Goal: Task Accomplishment & Management: Manage account settings

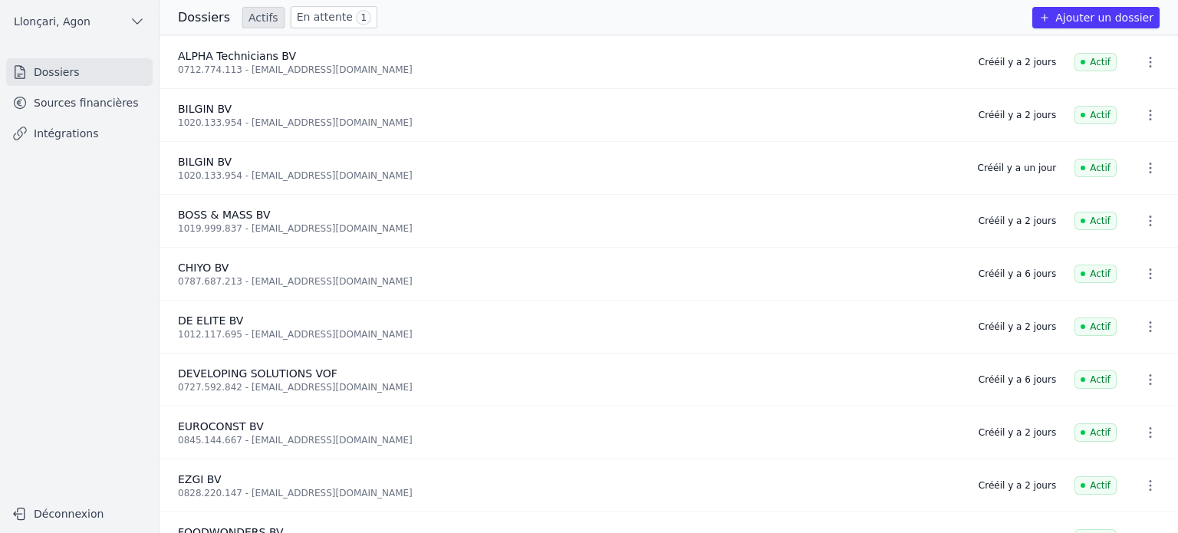
click at [98, 108] on link "Sources financières" at bounding box center [79, 103] width 146 height 28
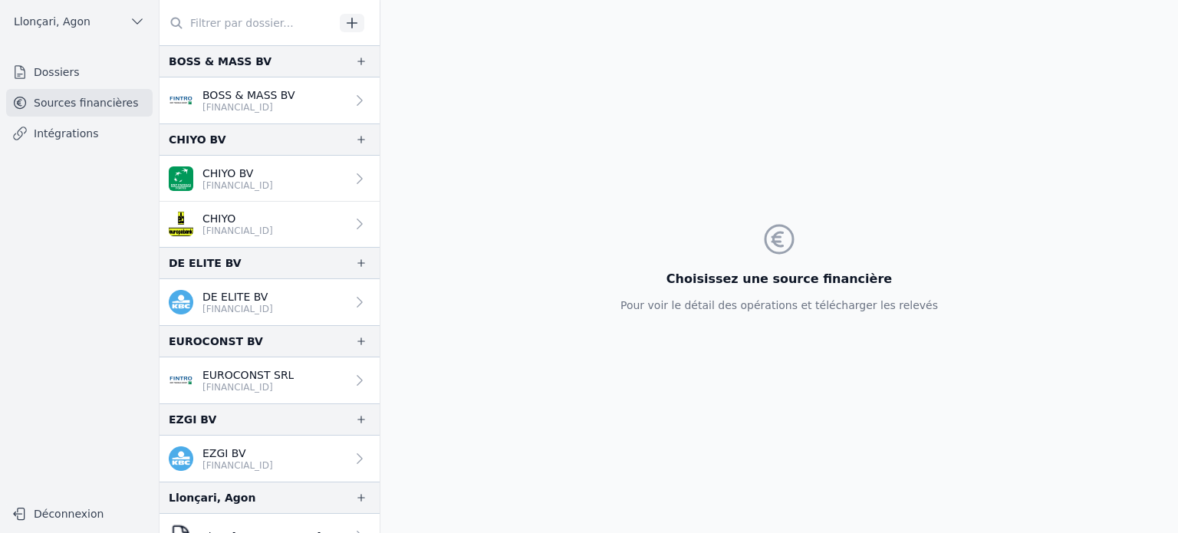
click at [263, 95] on p "BOSS & MASS BV" at bounding box center [248, 94] width 93 height 15
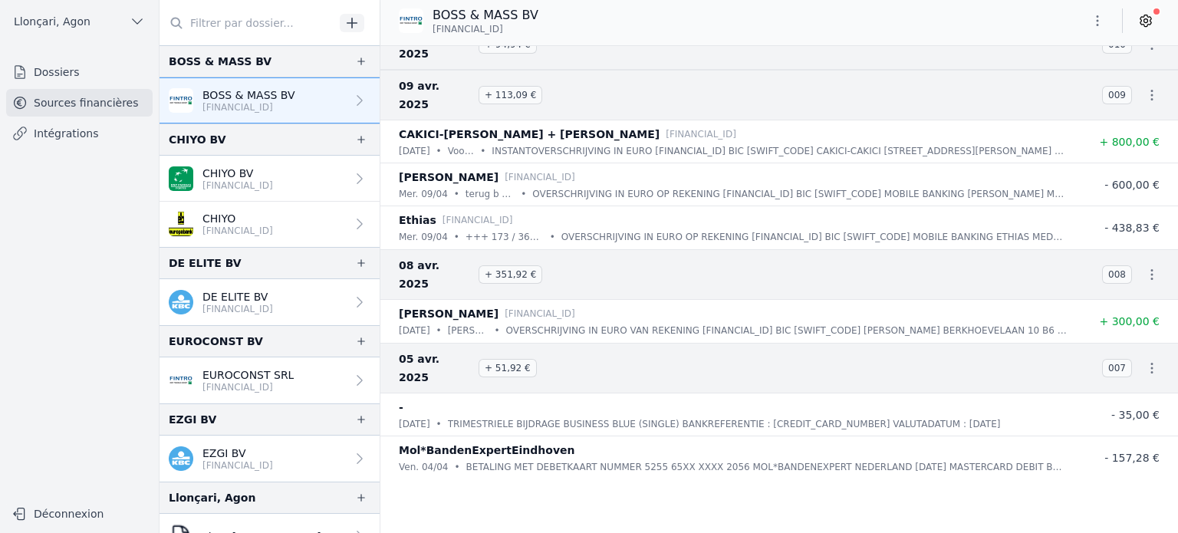
scroll to position [3898, 0]
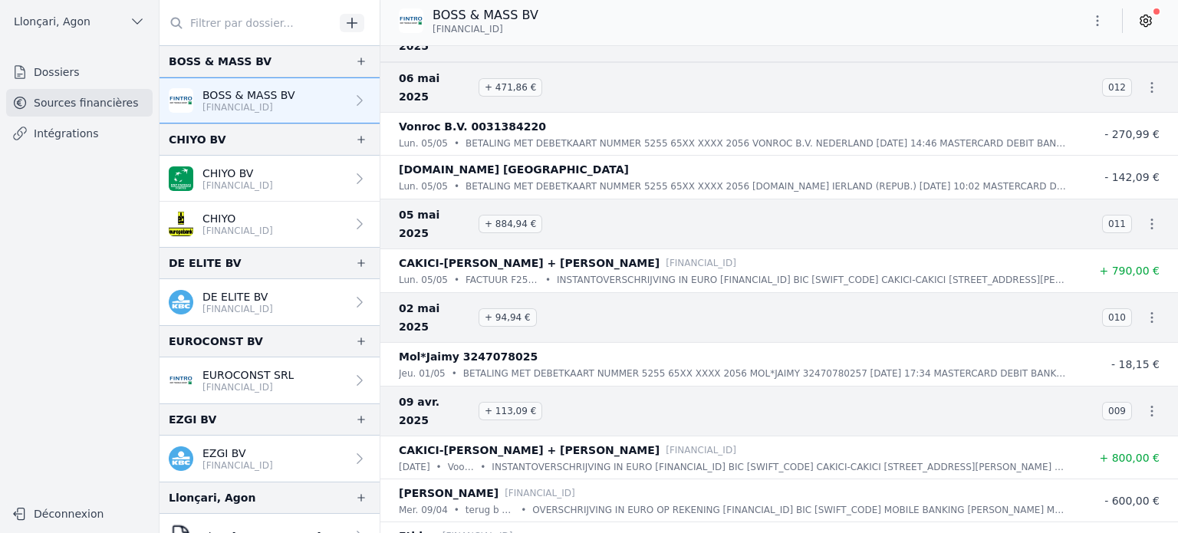
click at [1144, 310] on icon "button" at bounding box center [1151, 317] width 15 height 15
click at [665, 284] on div at bounding box center [589, 266] width 1178 height 533
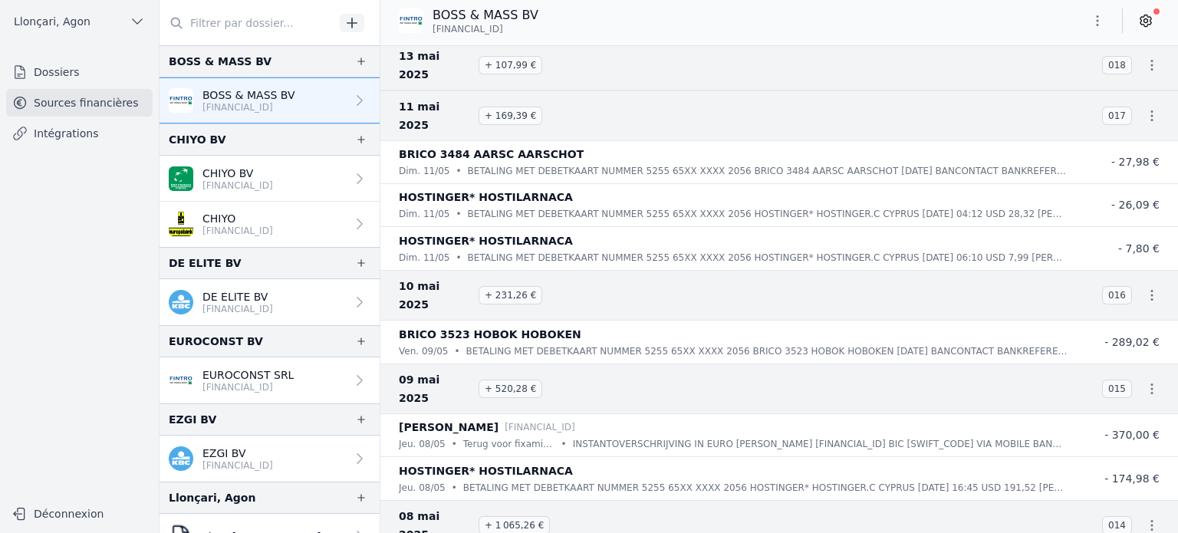
scroll to position [3131, 0]
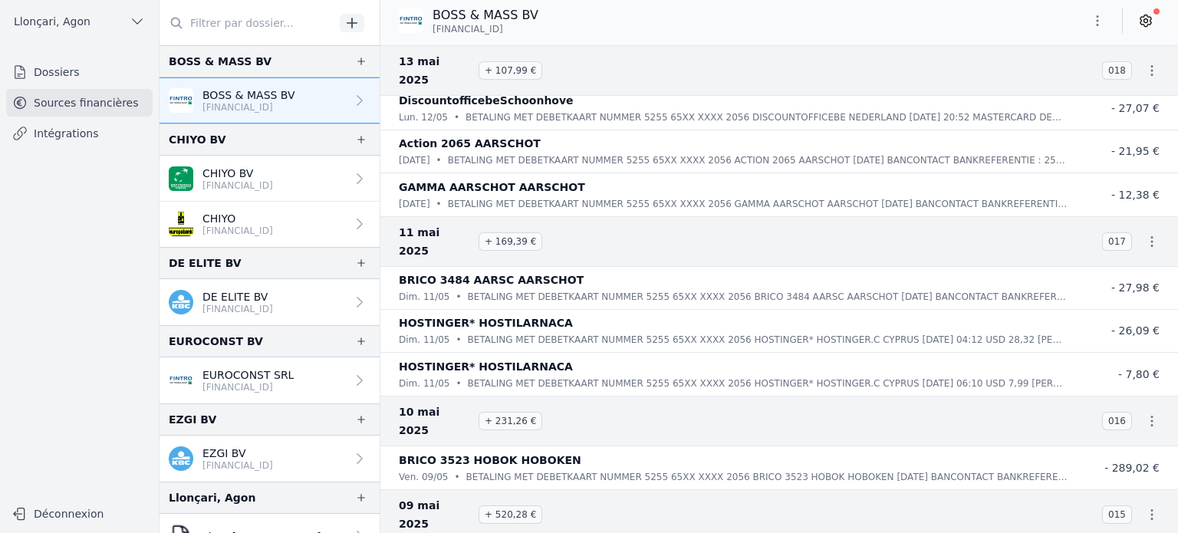
click at [1099, 21] on icon "button" at bounding box center [1096, 20] width 15 height 15
click at [1031, 84] on button "Exporter" at bounding box center [1060, 81] width 110 height 28
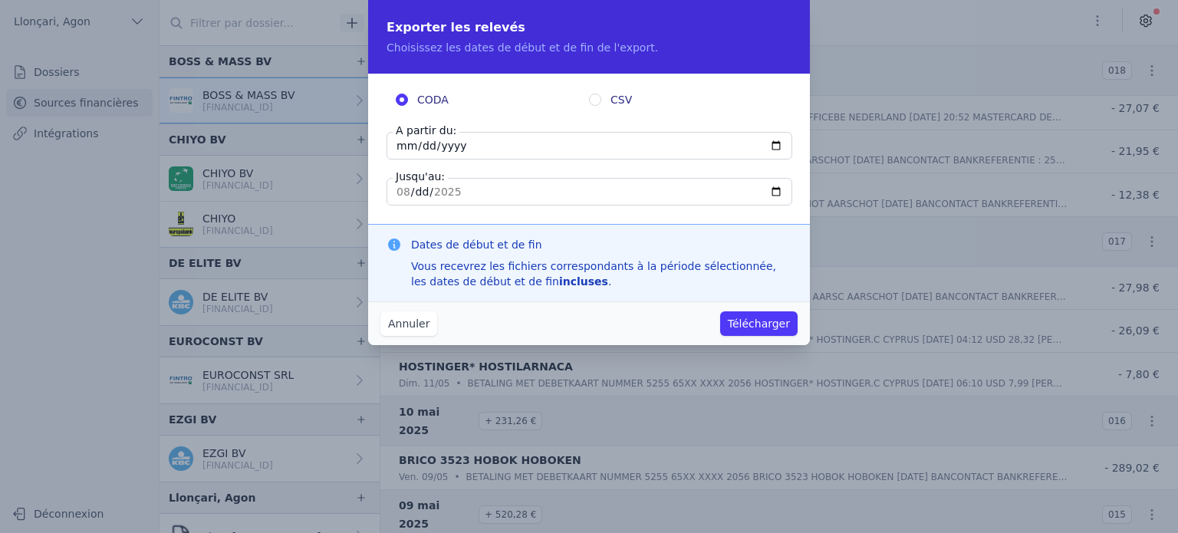
click at [774, 146] on input "[DATE]" at bounding box center [589, 146] width 406 height 28
type input "[DATE]"
click at [610, 320] on div "Annuler Télécharger" at bounding box center [589, 323] width 442 height 44
click at [399, 189] on input "[DATE]" at bounding box center [589, 192] width 406 height 28
type input "[DATE]"
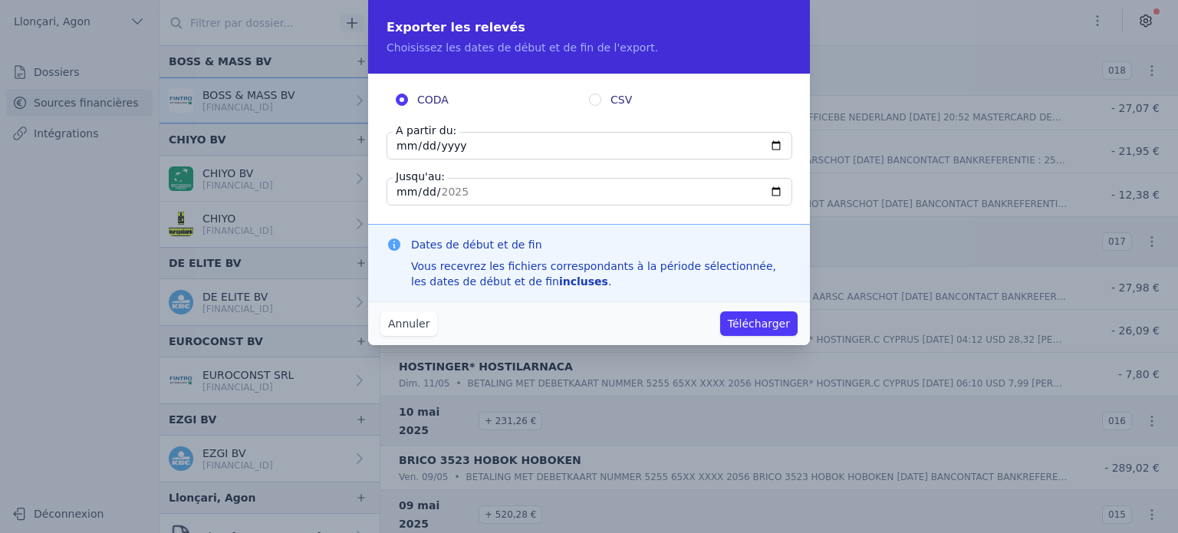
type input "[DATE]"
click at [752, 321] on button "Télécharger" at bounding box center [758, 323] width 77 height 25
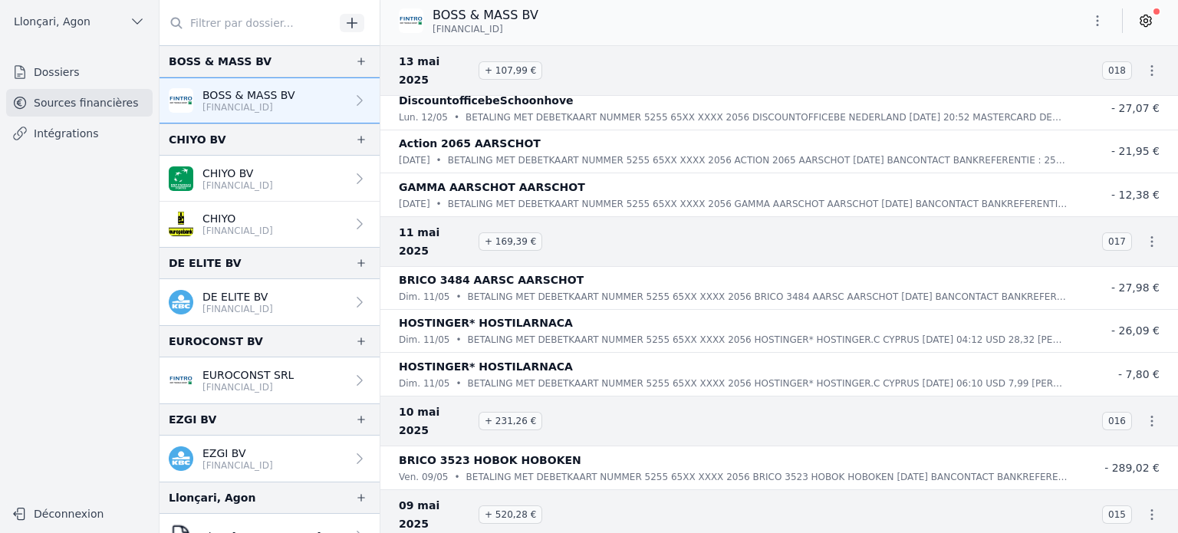
drag, startPoint x: 524, startPoint y: 31, endPoint x: 429, endPoint y: 31, distance: 95.8
click at [429, 31] on div "BOSS & MASS BV [FINANCIAL_ID]" at bounding box center [469, 20] width 140 height 29
copy span "[FINANCIAL_ID]"
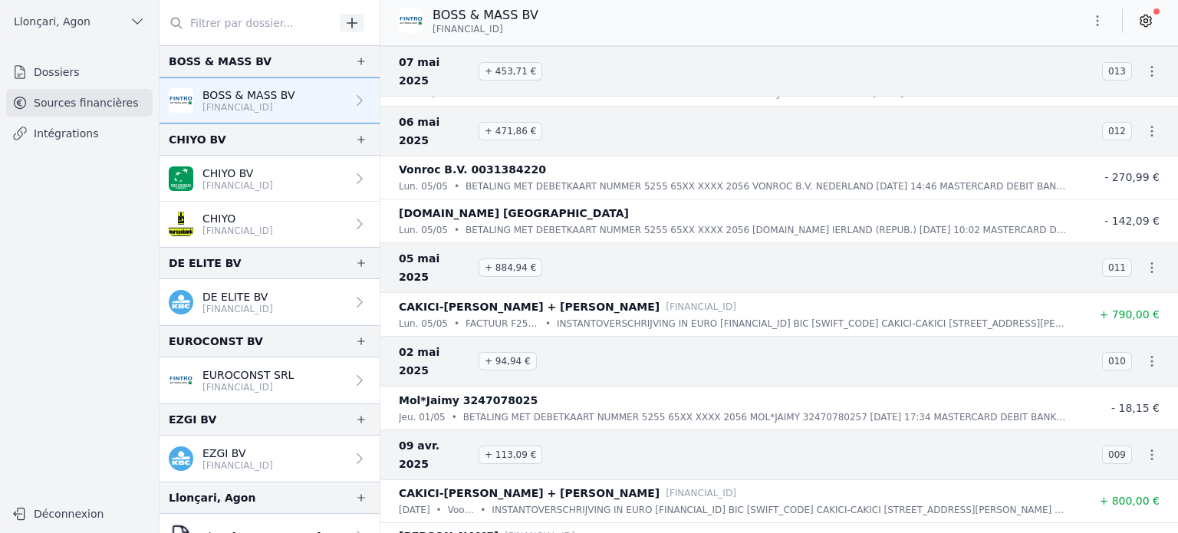
scroll to position [3898, 0]
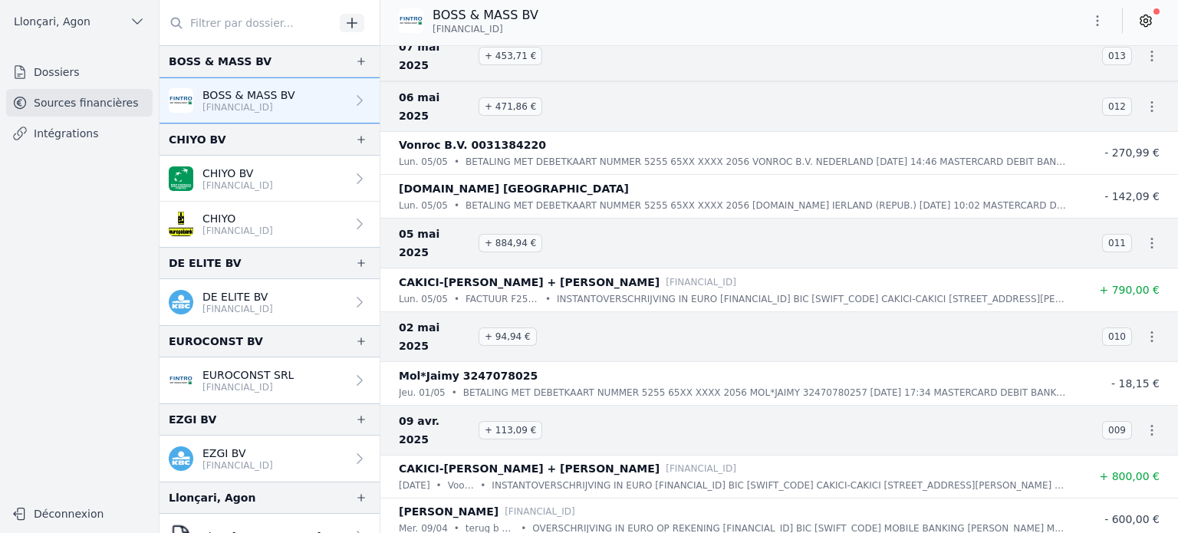
click at [1140, 25] on icon at bounding box center [1145, 20] width 15 height 15
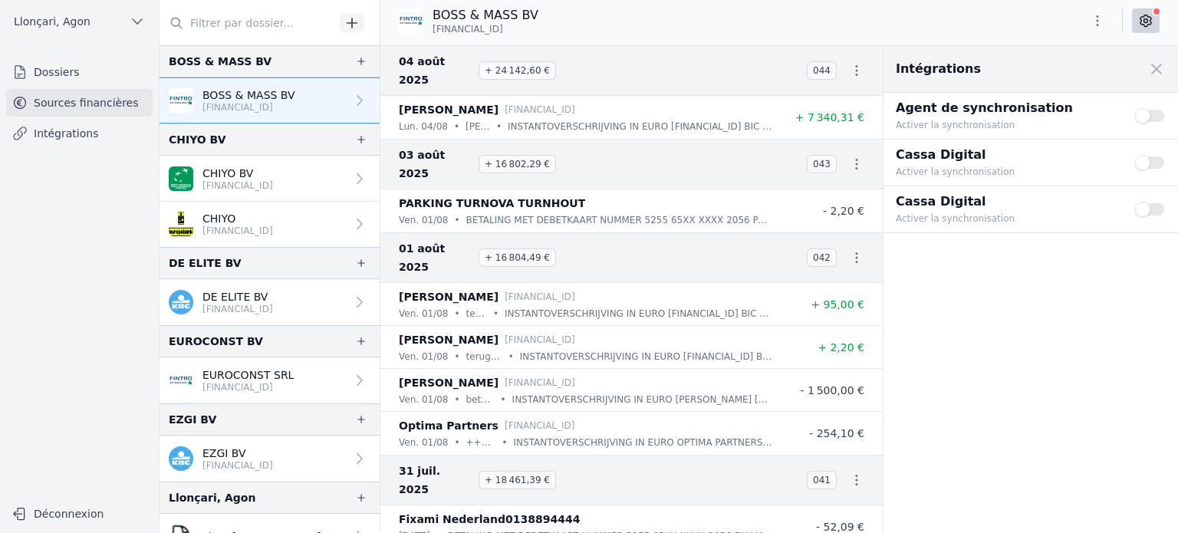
click at [1153, 64] on span at bounding box center [1156, 69] width 34 height 34
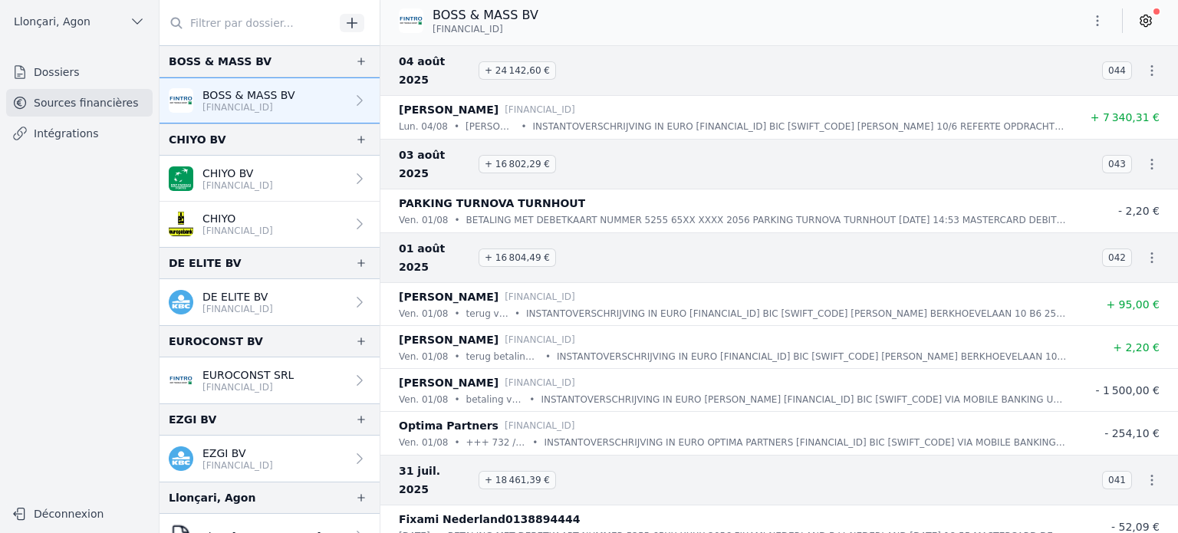
click at [352, 99] on icon at bounding box center [359, 100] width 15 height 15
click at [1098, 24] on icon "button" at bounding box center [1096, 20] width 15 height 15
click at [1073, 116] on button "Supprimer" at bounding box center [1060, 110] width 110 height 28
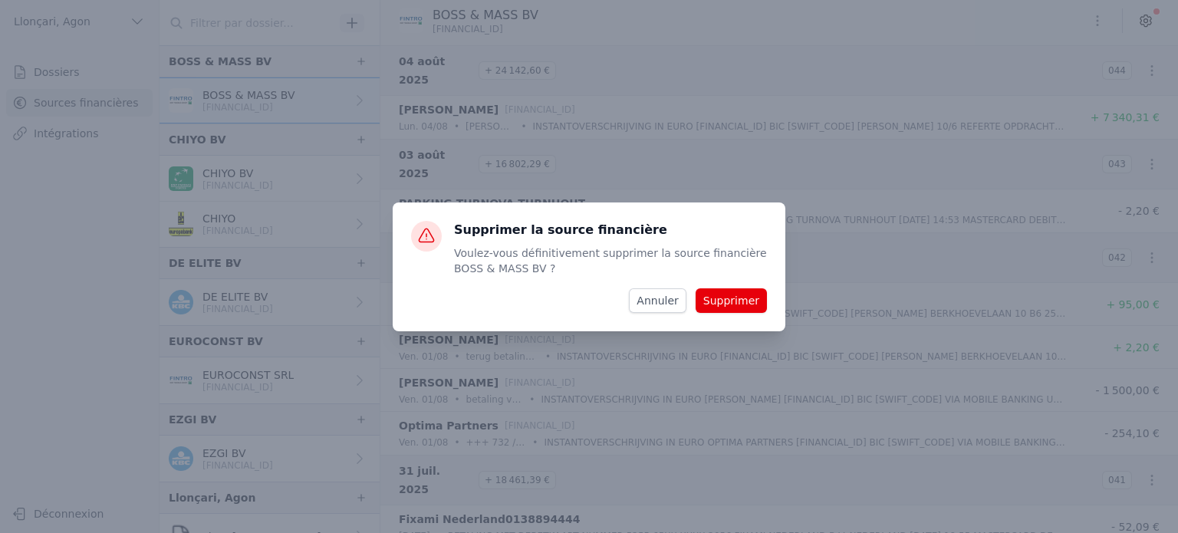
click at [729, 301] on button "Supprimer" at bounding box center [730, 300] width 71 height 25
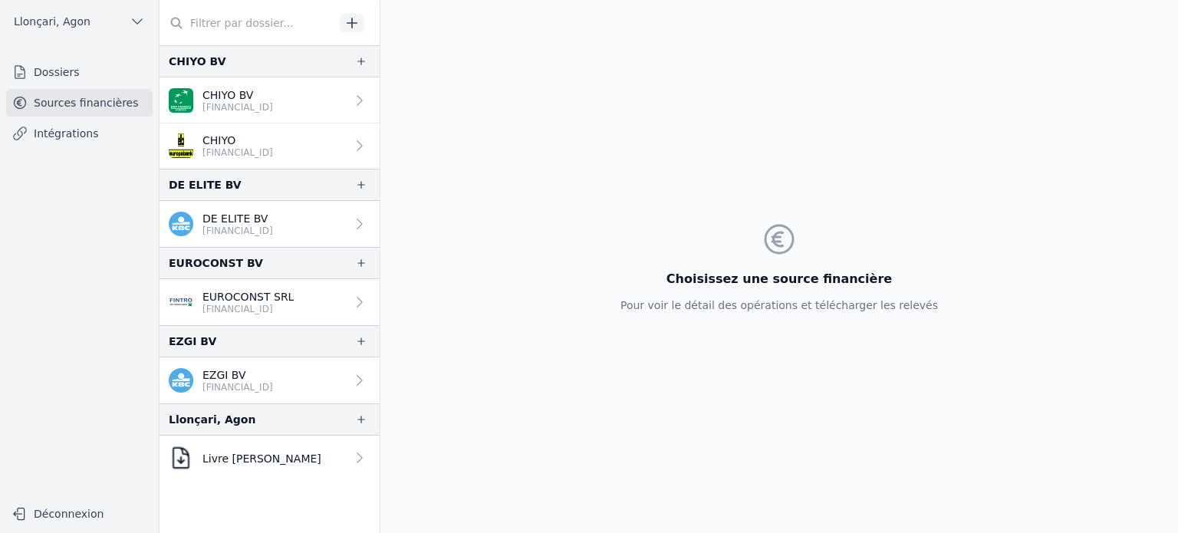
click at [273, 381] on p "[FINANCIAL_ID]" at bounding box center [237, 387] width 71 height 12
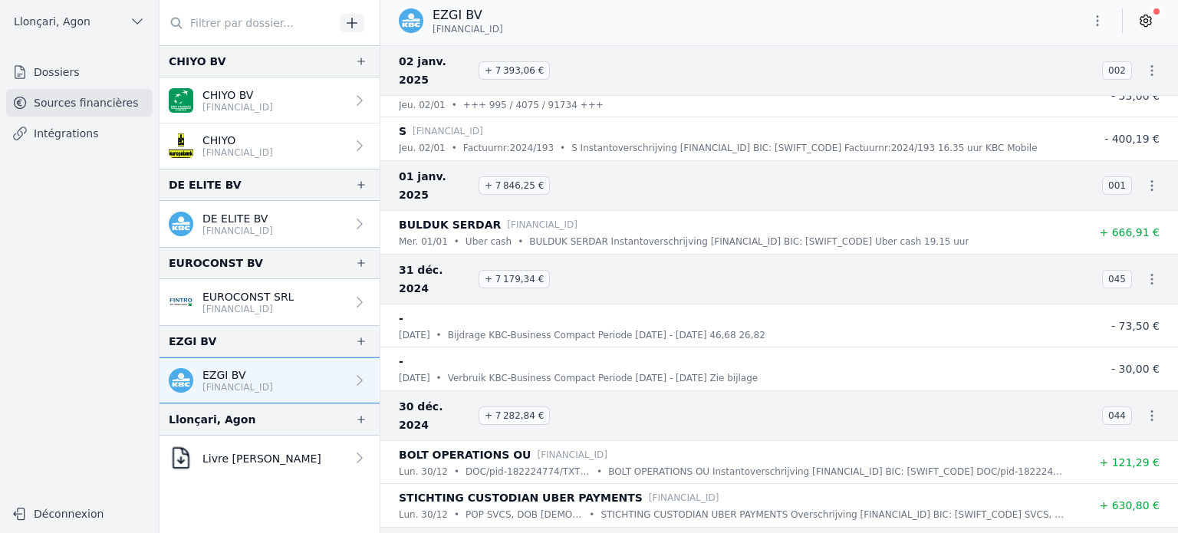
scroll to position [9383, 0]
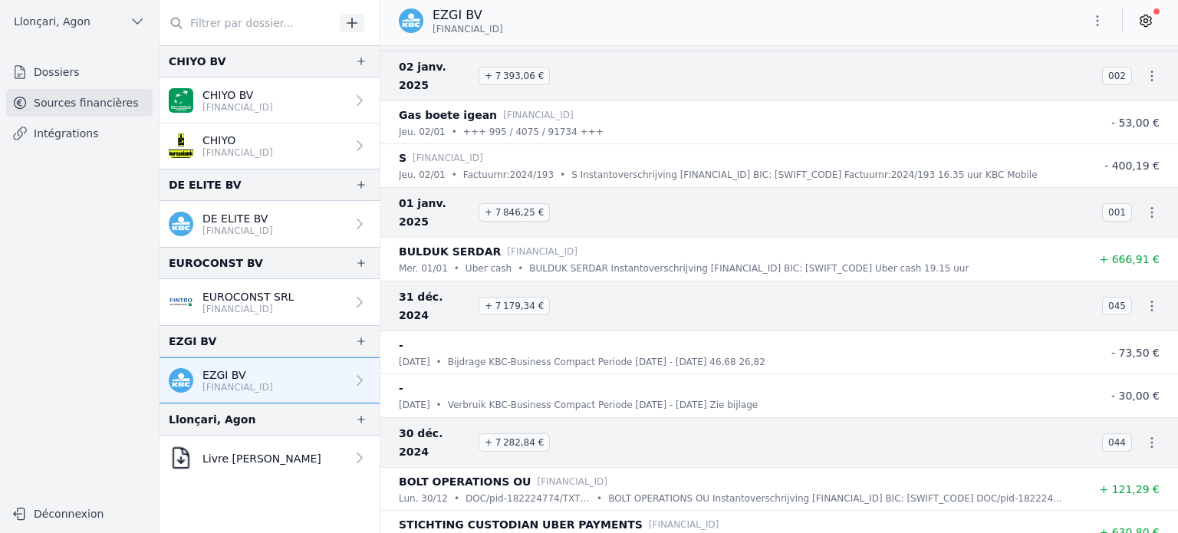
drag, startPoint x: 533, startPoint y: 28, endPoint x: 431, endPoint y: 27, distance: 102.0
click at [431, 27] on div "EZGI BV [FINANCIAL_ID]" at bounding box center [778, 20] width 797 height 29
copy span "[FINANCIAL_ID]"
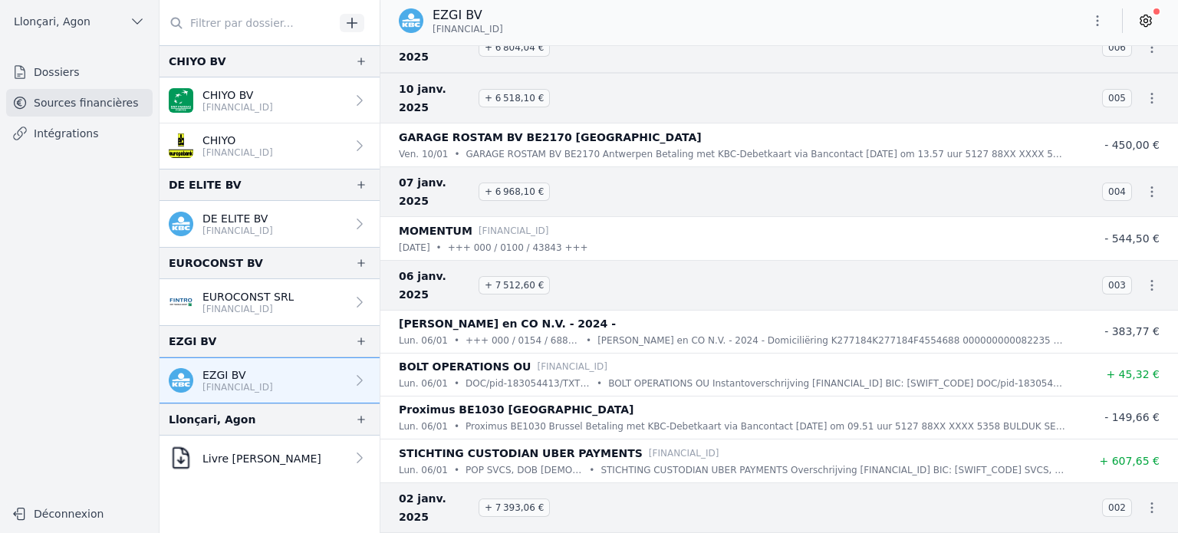
scroll to position [9000, 0]
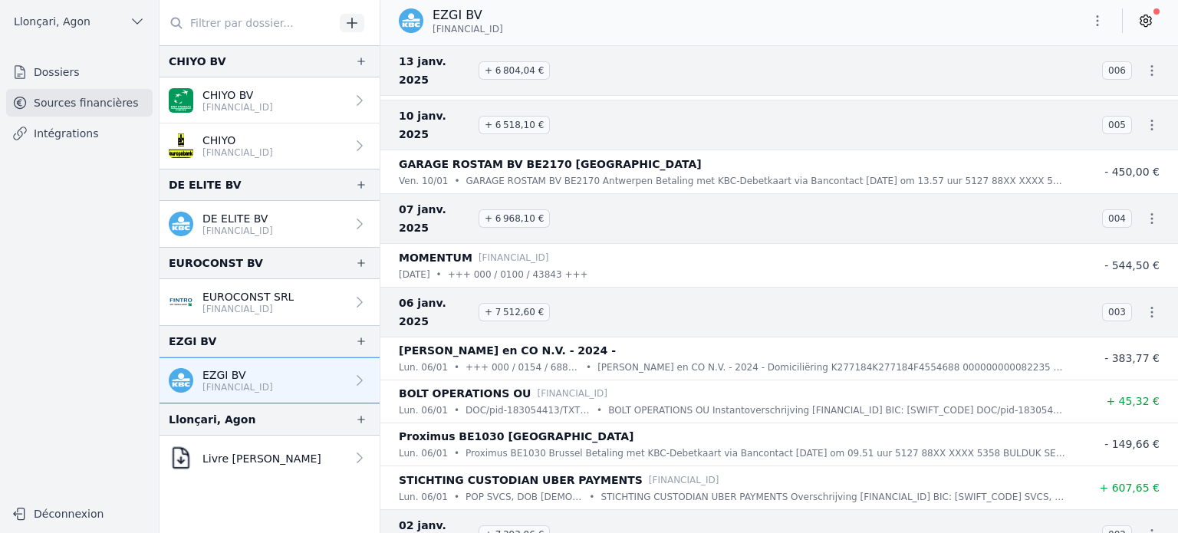
click at [983, 267] on div "[DATE] • +++ 000 / 0100 / 43843 +++" at bounding box center [733, 274] width 669 height 15
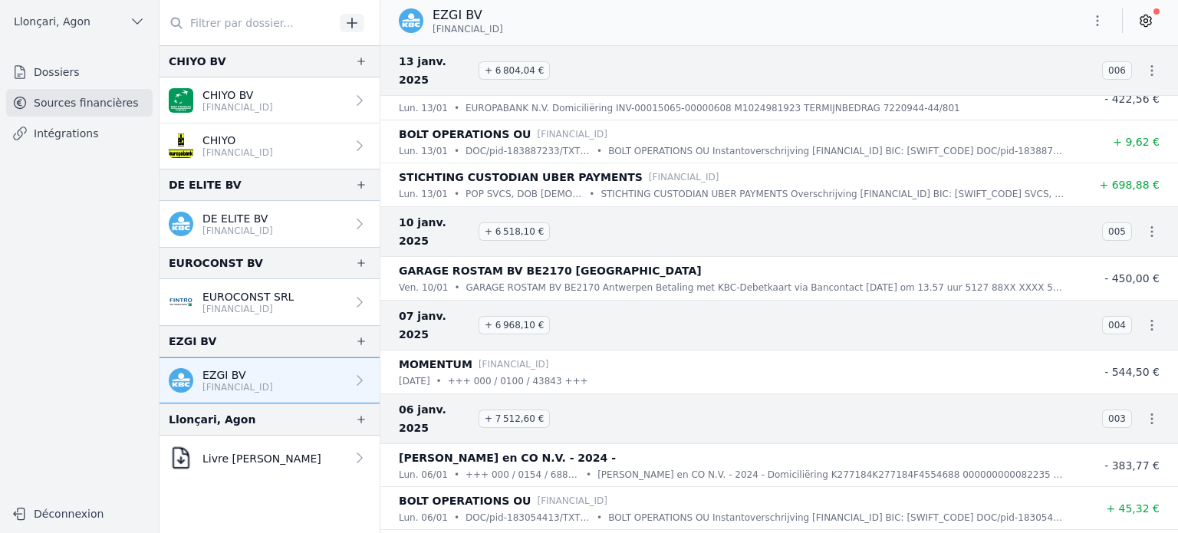
scroll to position [8938, 0]
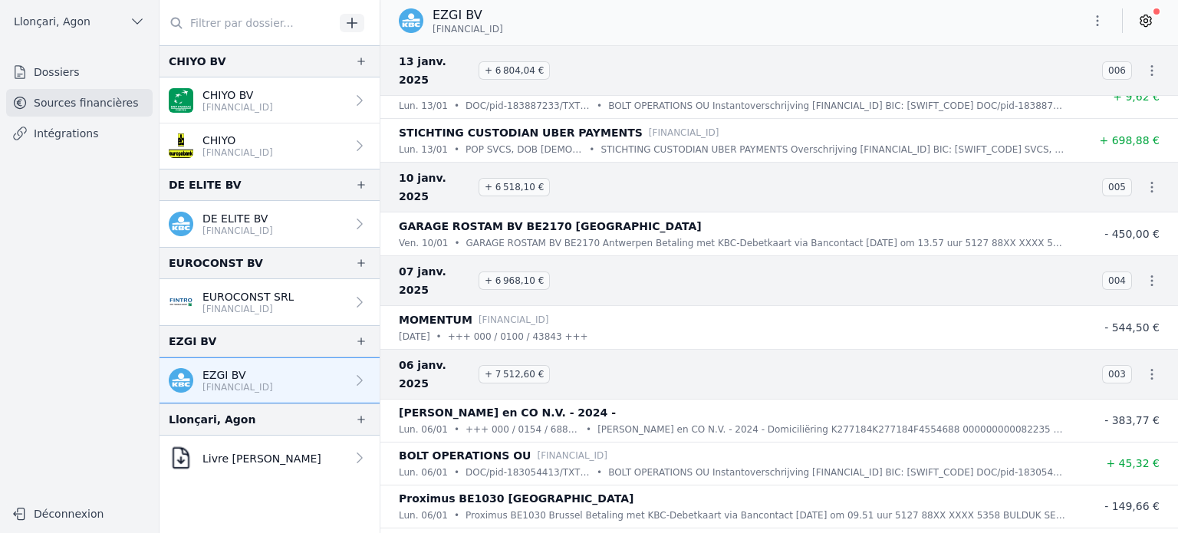
click at [1096, 19] on icon "button" at bounding box center [1096, 20] width 15 height 15
click at [1067, 86] on button "Exporter" at bounding box center [1060, 81] width 110 height 28
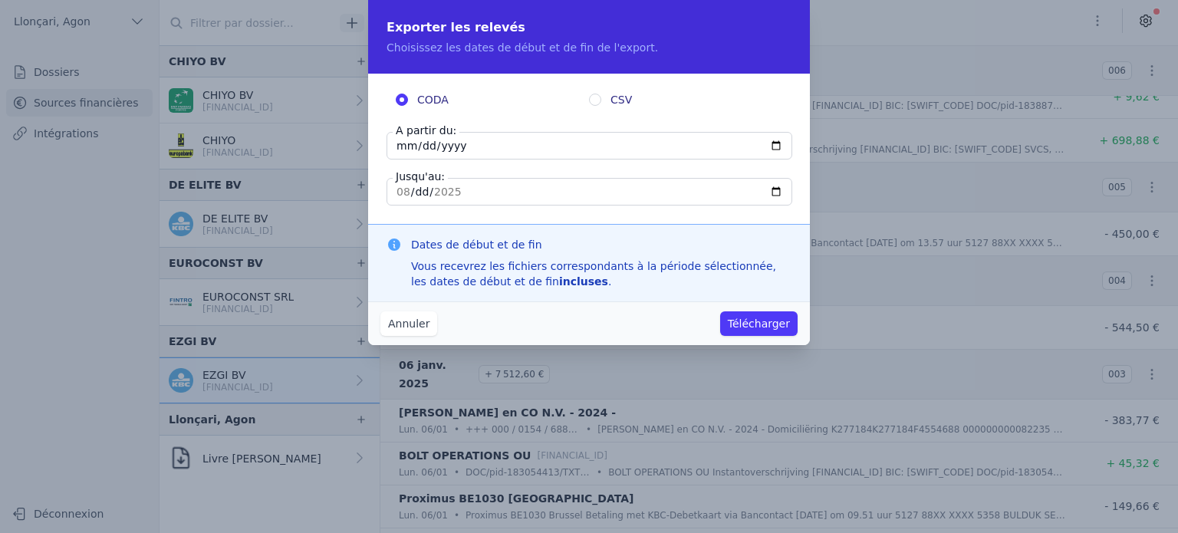
drag, startPoint x: 475, startPoint y: 146, endPoint x: 333, endPoint y: 147, distance: 142.6
click at [333, 147] on div "Exporter les relevés Choisissez les dates de début et de fin de l'export. CODA …" at bounding box center [589, 266] width 1178 height 533
click at [446, 153] on input "[DATE]" at bounding box center [589, 146] width 406 height 28
click at [402, 146] on input "[DATE]" at bounding box center [589, 146] width 406 height 28
type input "[DATE]"
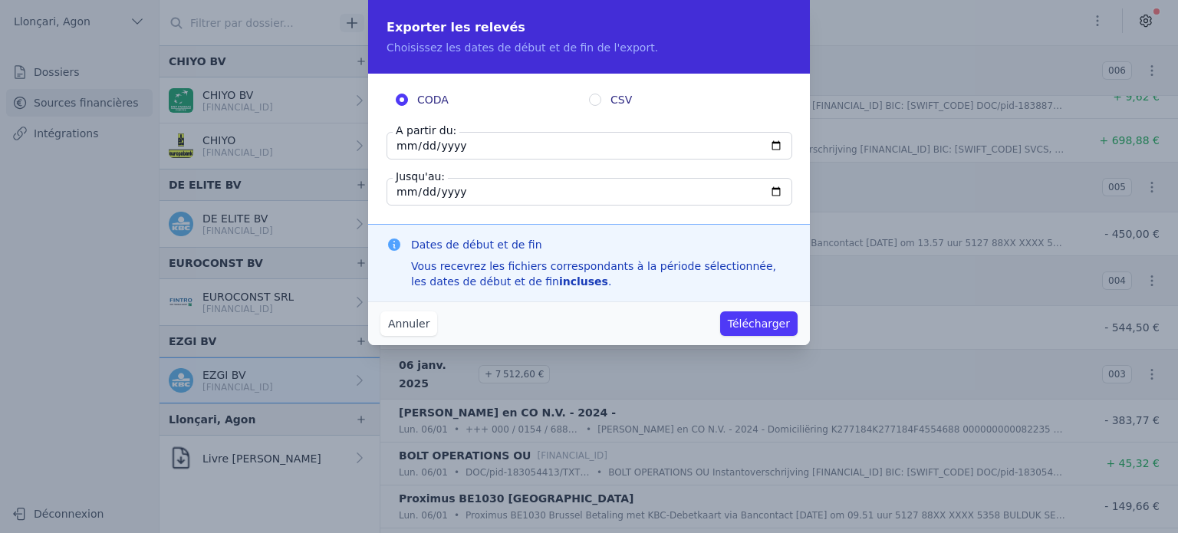
type input "[DATE]"
click at [427, 315] on button "Annuler" at bounding box center [408, 323] width 57 height 25
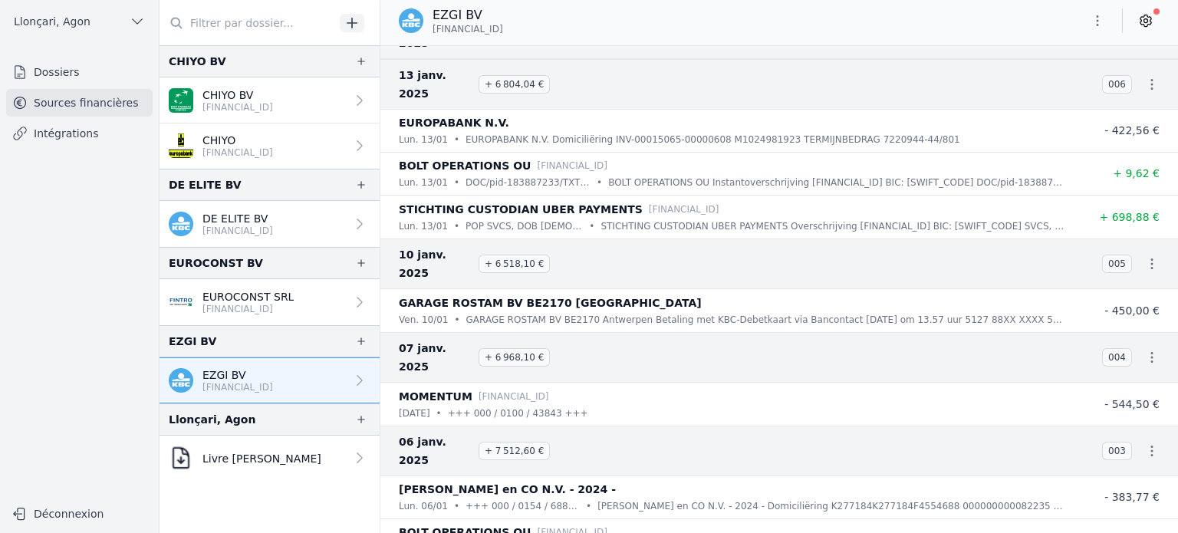
scroll to position [8785, 0]
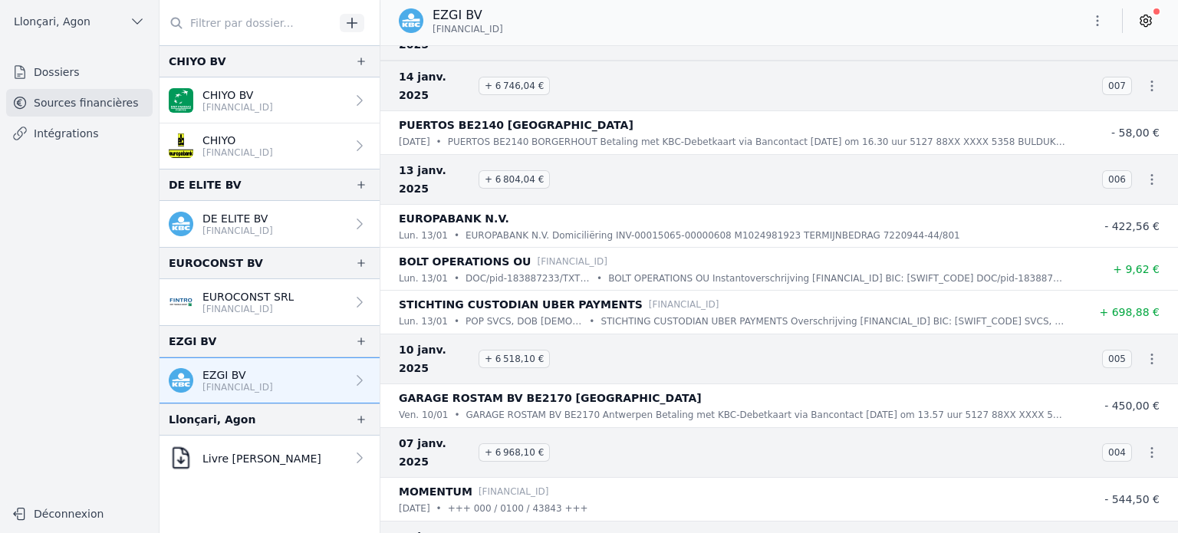
click at [1095, 23] on icon "button" at bounding box center [1096, 20] width 15 height 15
click at [1061, 81] on button "Exporter" at bounding box center [1060, 81] width 110 height 28
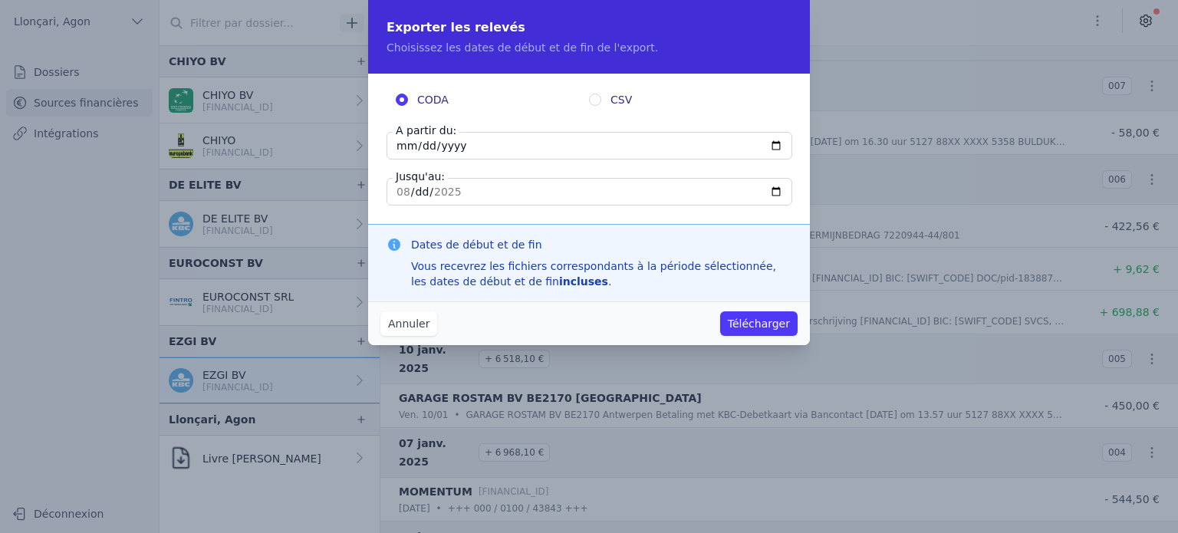
click at [403, 148] on input "[DATE]" at bounding box center [589, 146] width 406 height 28
type input "[DATE]"
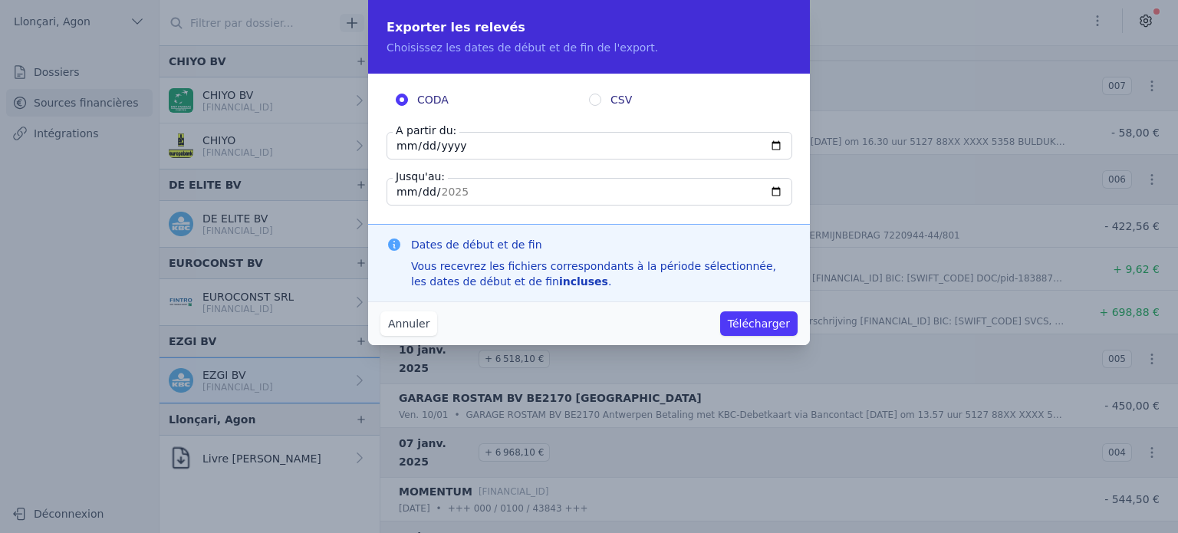
click at [773, 324] on button "Télécharger" at bounding box center [758, 323] width 77 height 25
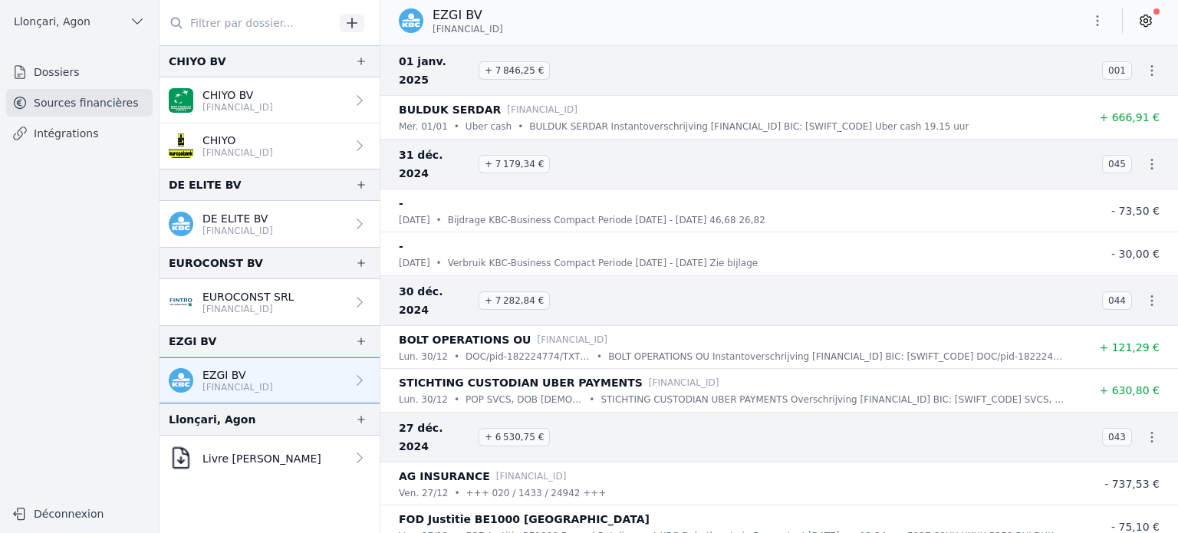
scroll to position [9334, 0]
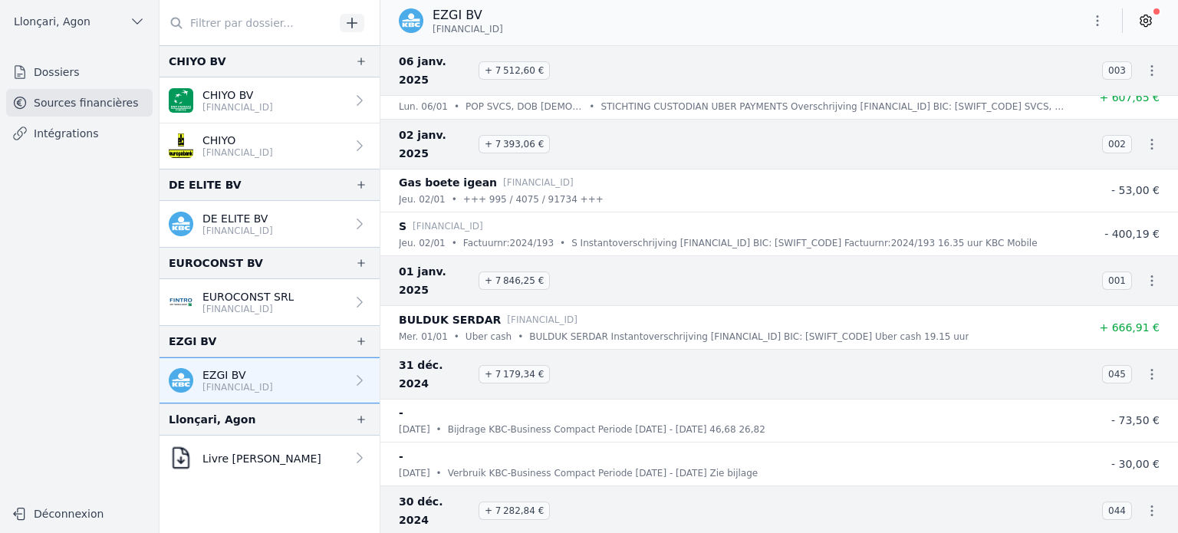
click at [1098, 21] on icon "button" at bounding box center [1096, 20] width 15 height 15
click at [1073, 89] on button "Exporter" at bounding box center [1060, 81] width 110 height 28
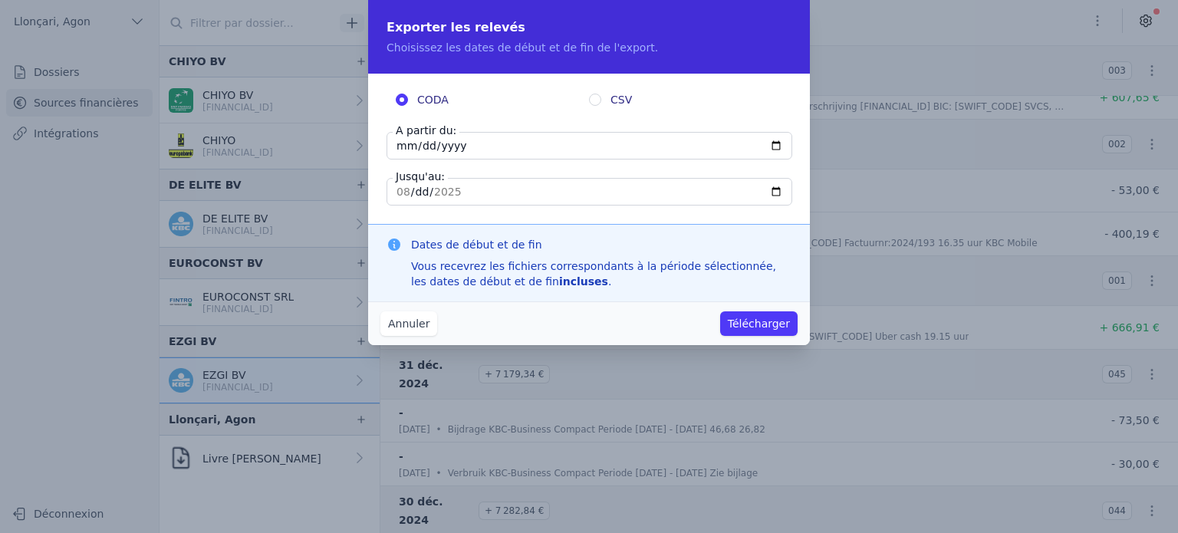
click at [478, 146] on input "[DATE]" at bounding box center [589, 146] width 406 height 28
type input "[DATE]"
click at [750, 321] on button "Télécharger" at bounding box center [758, 323] width 77 height 25
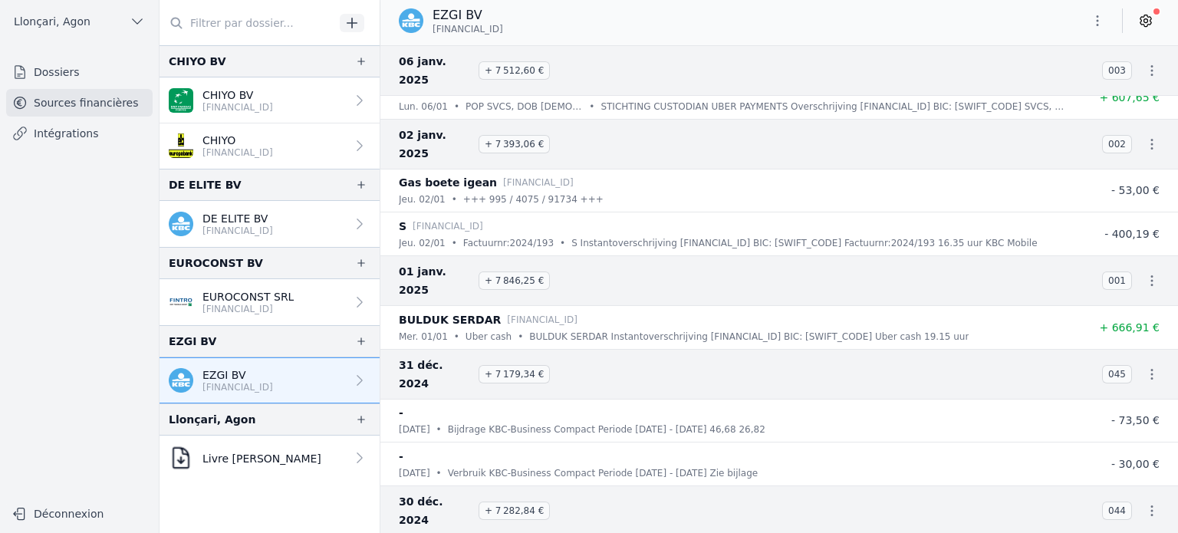
click at [356, 380] on icon at bounding box center [359, 380] width 15 height 15
click at [1098, 24] on icon "button" at bounding box center [1096, 20] width 15 height 15
click at [1055, 107] on button "Supprimer" at bounding box center [1060, 110] width 110 height 28
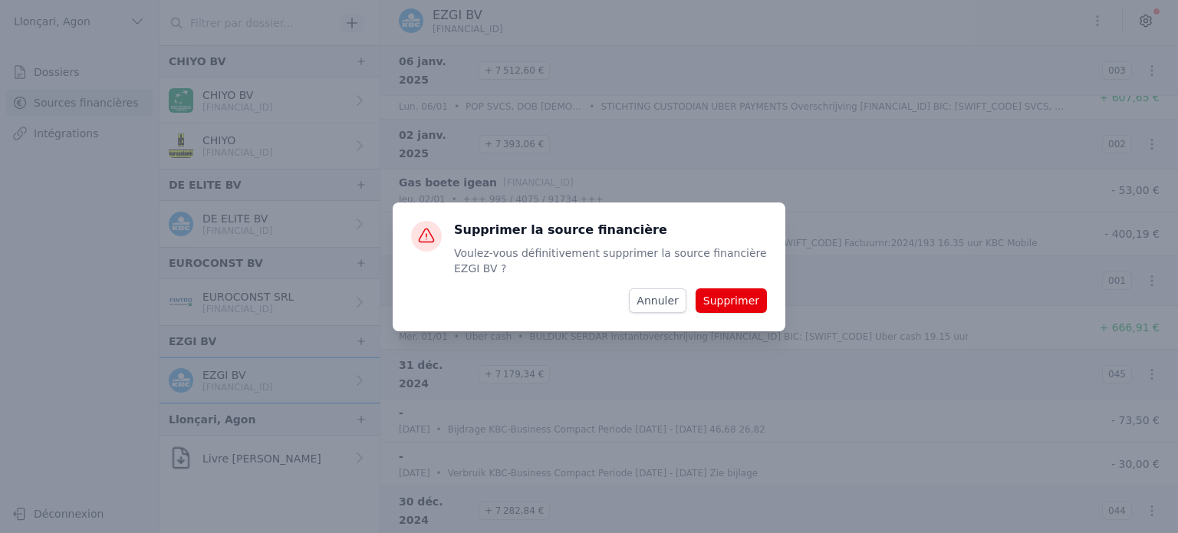
click at [724, 303] on button "Supprimer" at bounding box center [730, 300] width 71 height 25
